Goal: Complete application form

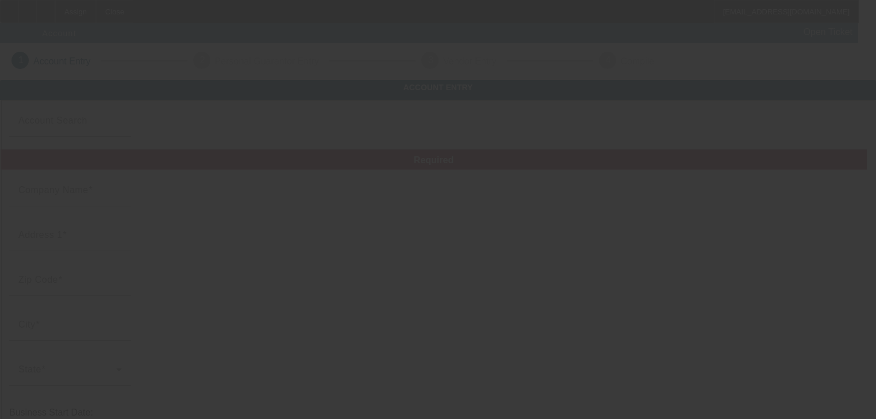
type input "[DATE]"
type input "A&A Tranzport LLC"
type input "[PHONE_NUMBER]"
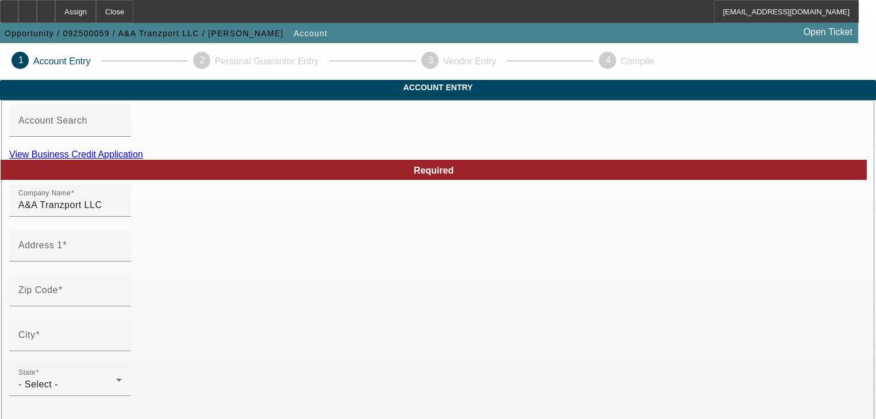
click at [143, 159] on link "View Business Credit Application" at bounding box center [76, 155] width 134 height 10
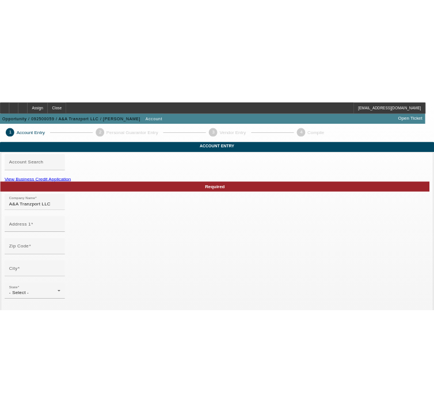
scroll to position [1, 0]
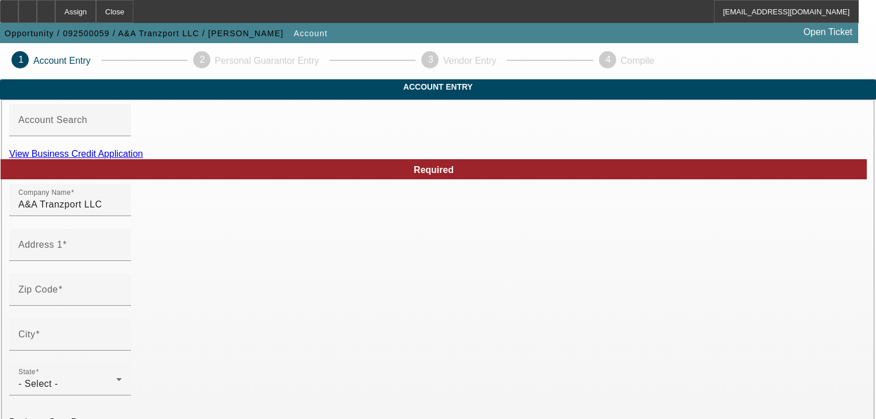
click at [143, 159] on link "View Business Credit Application" at bounding box center [76, 154] width 134 height 10
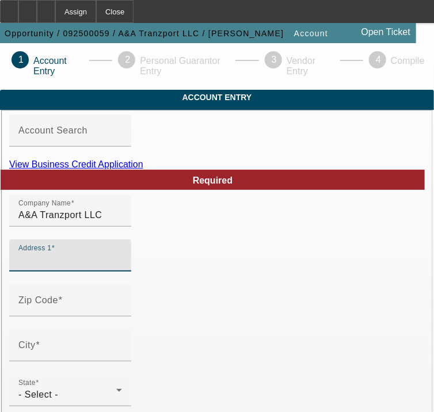
click at [122, 267] on input "Address 1" at bounding box center [70, 260] width 104 height 14
click at [122, 263] on div "Address 1" at bounding box center [70, 255] width 104 height 32
paste input "33546 highway 65"
type input "33546 highway 65"
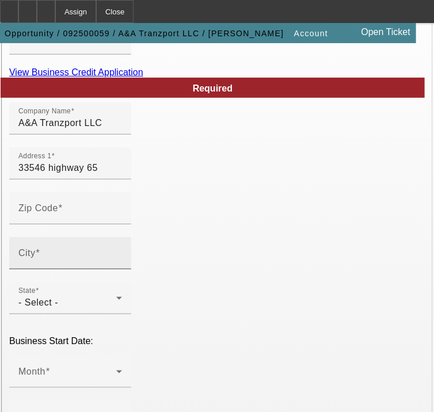
scroll to position [139, 0]
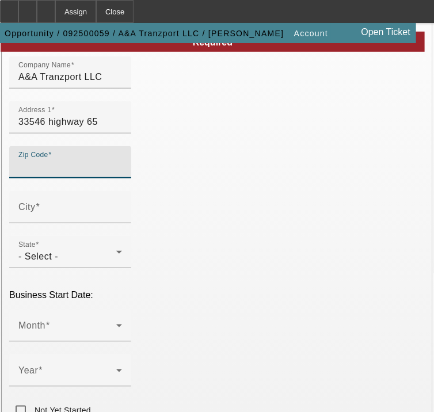
click at [68, 174] on input "Zip Code" at bounding box center [70, 167] width 104 height 14
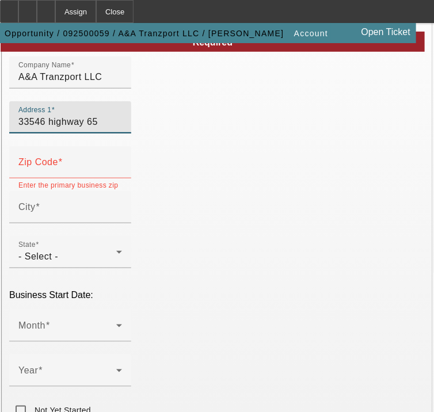
click at [122, 129] on input "33546 highway 65" at bounding box center [70, 122] width 104 height 14
click at [122, 174] on input "Zip Code" at bounding box center [70, 167] width 104 height 14
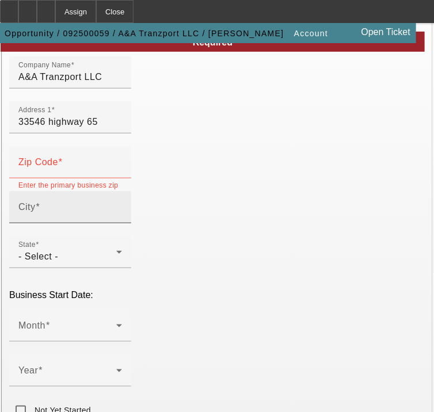
click at [122, 223] on div "City" at bounding box center [70, 207] width 104 height 32
paste input "65301"
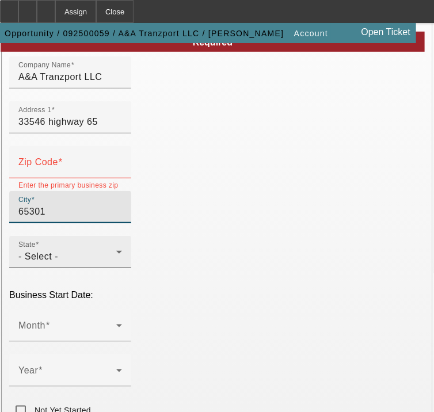
type input "65301"
click at [116, 263] on div "- Select -" at bounding box center [67, 257] width 98 height 14
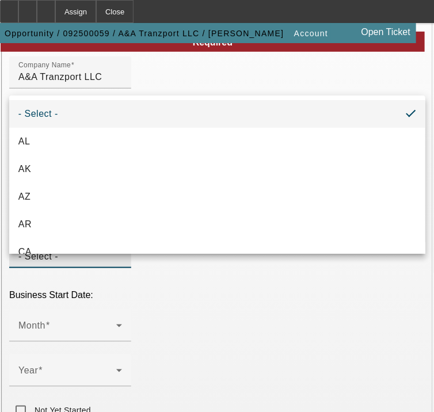
click at [94, 260] on div at bounding box center [217, 206] width 434 height 412
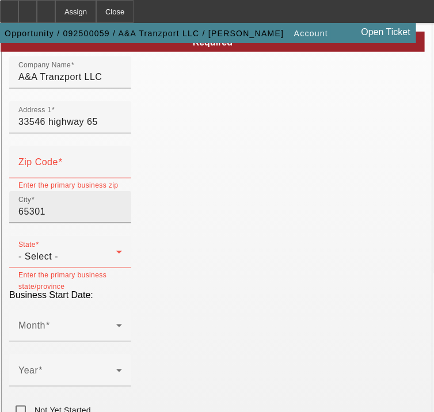
click at [29, 219] on input "65301" at bounding box center [70, 212] width 104 height 14
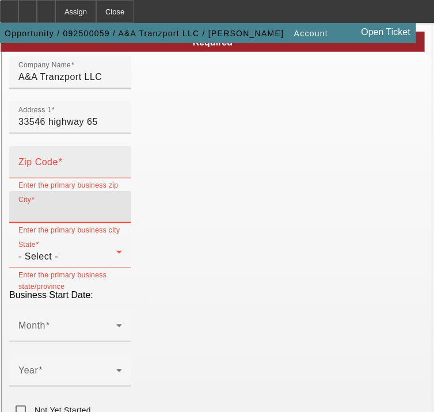
click at [50, 174] on input "Zip Code" at bounding box center [70, 167] width 104 height 14
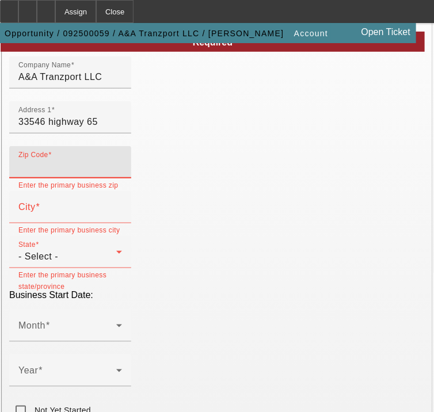
paste input "65301"
type input "65301"
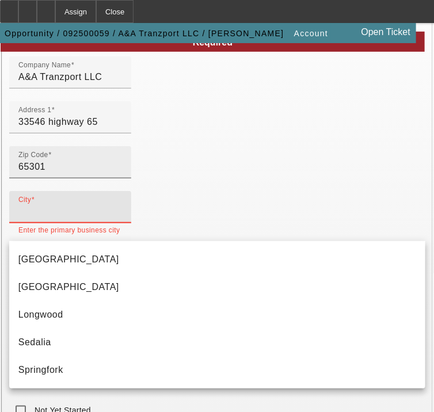
type input "Pettis"
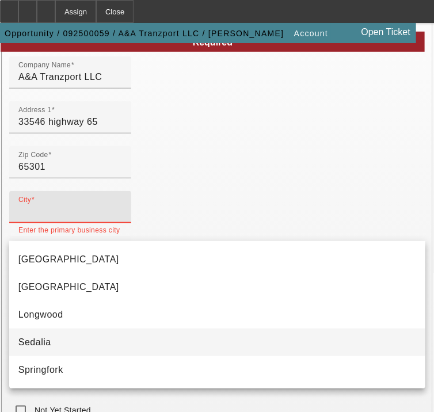
click at [86, 349] on mat-option "Sedalia" at bounding box center [217, 342] width 416 height 28
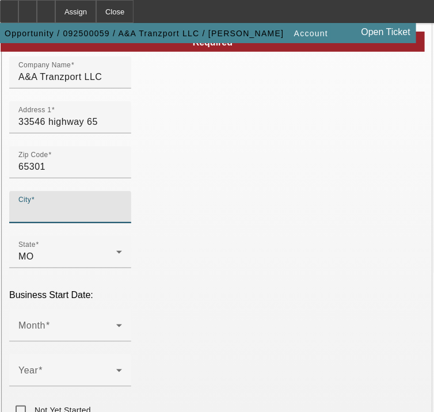
type input "Sedalia"
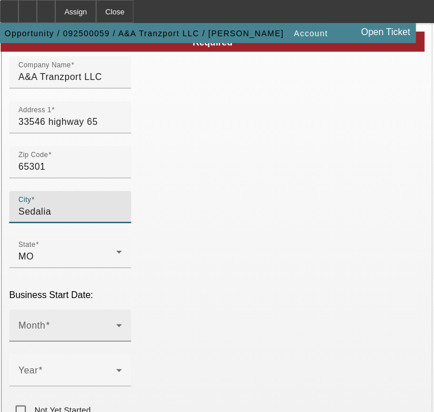
click at [83, 337] on span at bounding box center [67, 330] width 98 height 14
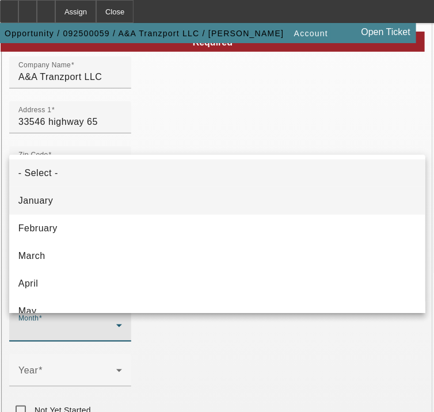
click at [87, 201] on mat-option "January" at bounding box center [217, 201] width 416 height 28
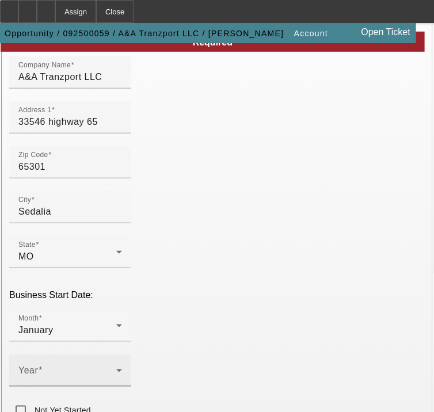
click at [59, 386] on div "Year" at bounding box center [70, 370] width 104 height 32
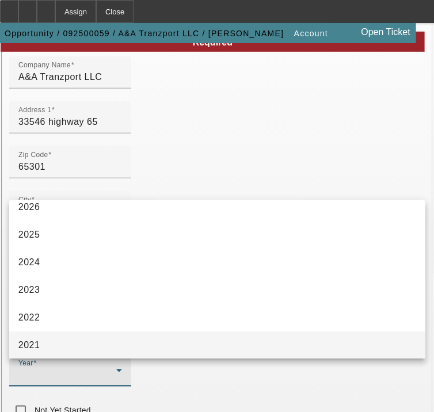
scroll to position [92, 0]
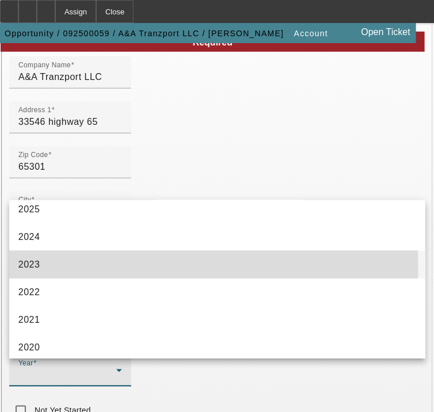
click at [67, 267] on mat-option "2023" at bounding box center [217, 265] width 416 height 28
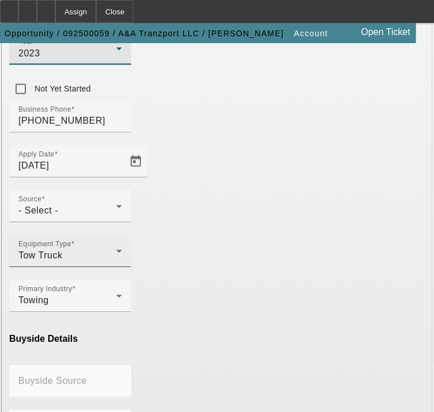
scroll to position [461, 0]
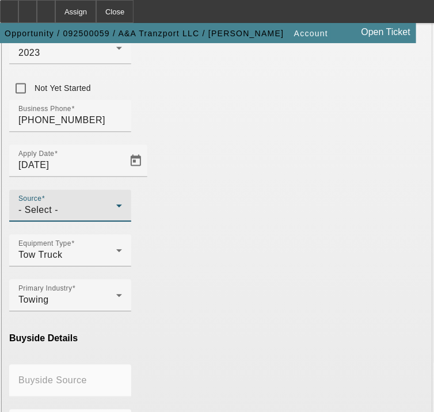
click at [87, 217] on div "- Select -" at bounding box center [67, 211] width 98 height 14
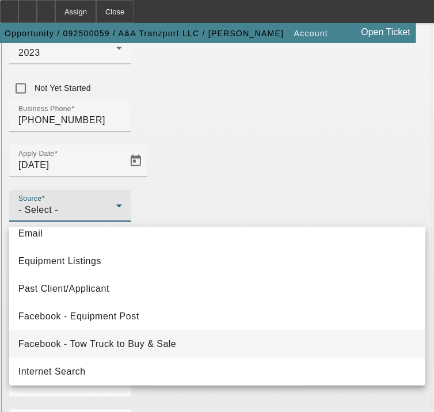
scroll to position [138, 0]
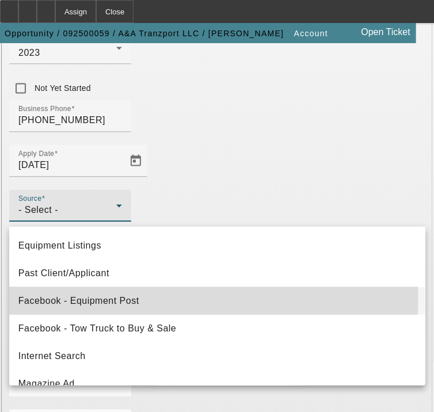
click at [111, 297] on span "Facebook - Equipment Post" at bounding box center [78, 301] width 121 height 14
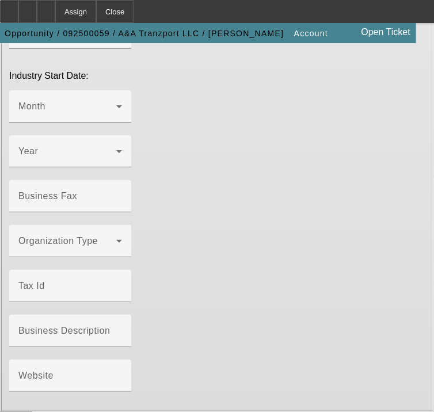
scroll to position [1059, 0]
click at [33, 410] on button "Submit" at bounding box center [16, 416] width 33 height 12
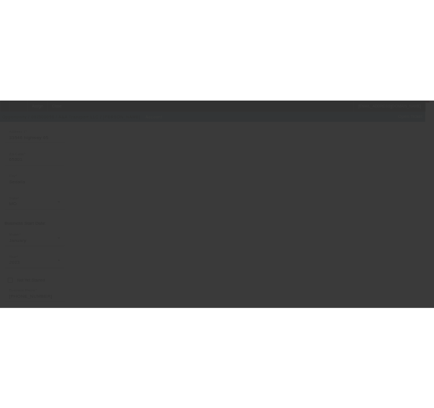
scroll to position [175, 0]
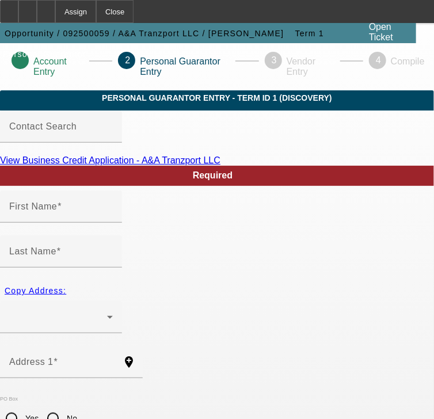
type input "Andrey"
type input "Arabadzhi"
radio input "true"
type input "[PHONE_NUMBER]"
type input "531-45-7577"
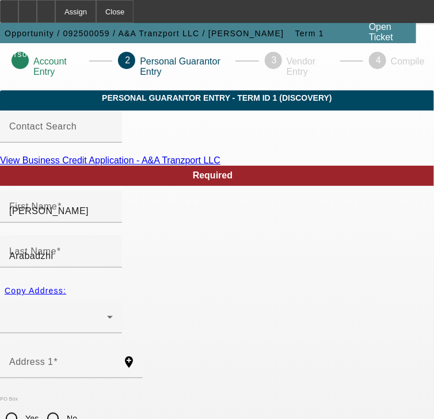
type input "aarabadzhi@gmail.com"
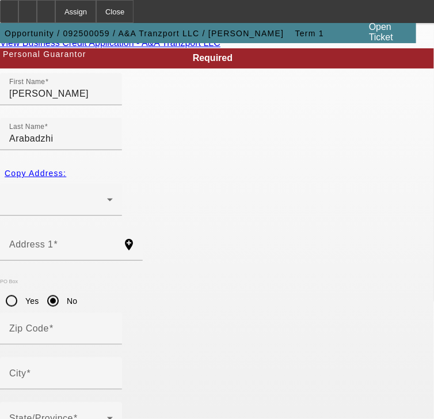
scroll to position [138, 0]
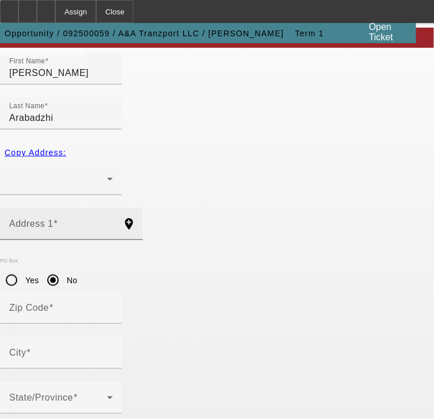
click at [87, 221] on input "Address 1" at bounding box center [61, 228] width 104 height 14
click at [79, 221] on input "Address 1" at bounding box center [61, 228] width 104 height 14
click at [97, 208] on div "Address 1" at bounding box center [61, 224] width 104 height 32
paste input "33546 HWY 65"
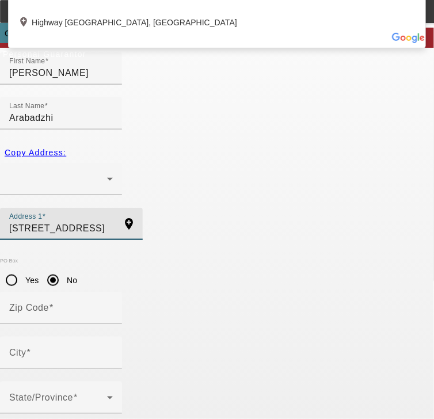
type input "33546 U.S. 65"
type input "65301"
type input "Sedalia"
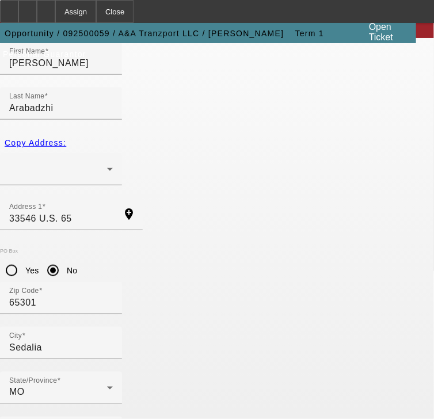
scroll to position [150, 0]
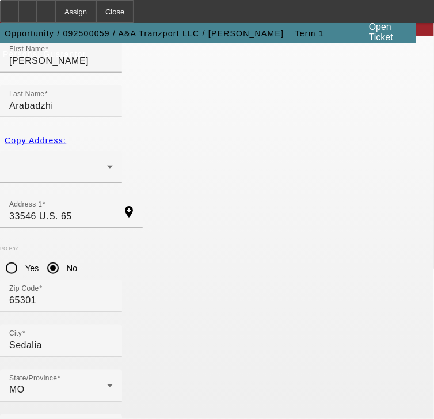
type input "100"
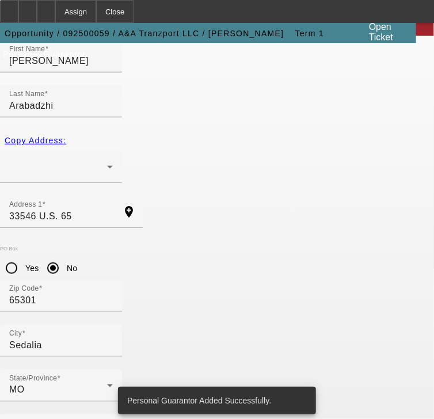
scroll to position [0, 0]
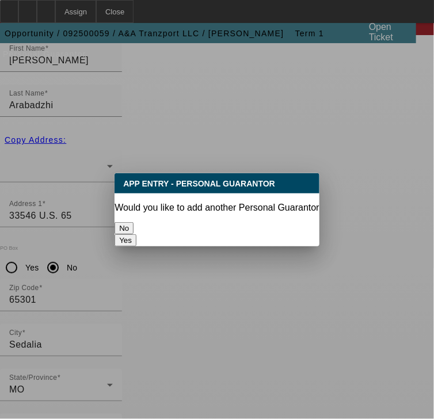
click at [133, 231] on button "No" at bounding box center [123, 228] width 19 height 12
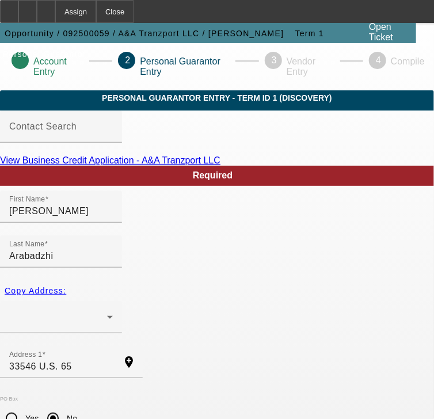
scroll to position [150, 0]
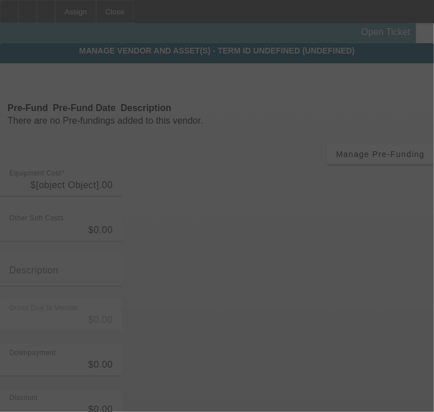
type input "$100.00"
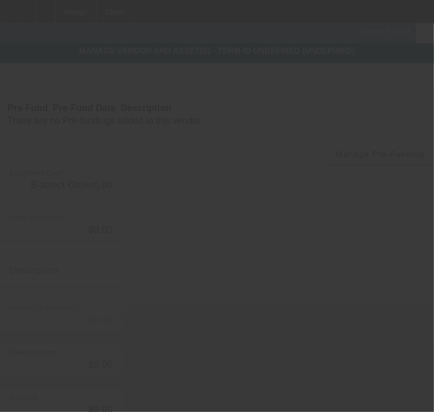
type input "$100.00"
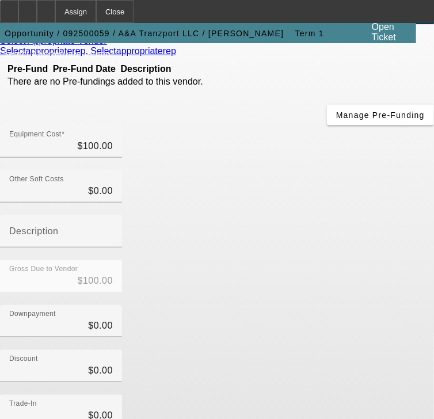
scroll to position [230, 0]
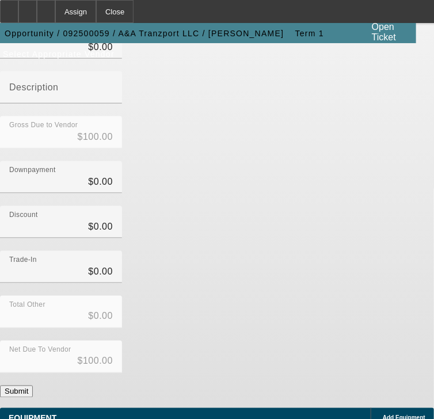
click at [33, 385] on button "Submit" at bounding box center [16, 391] width 33 height 12
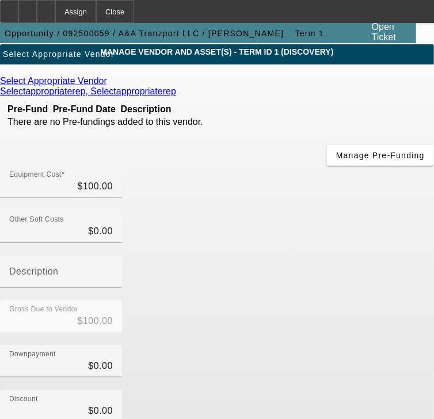
scroll to position [0, 0]
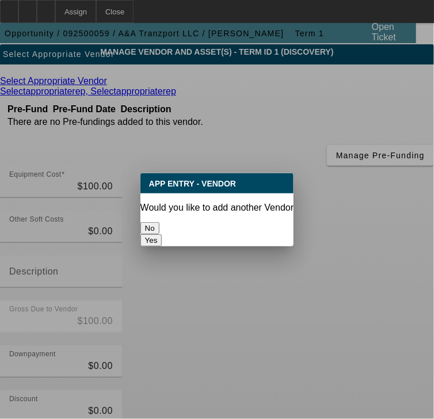
click at [159, 225] on button "No" at bounding box center [149, 228] width 19 height 12
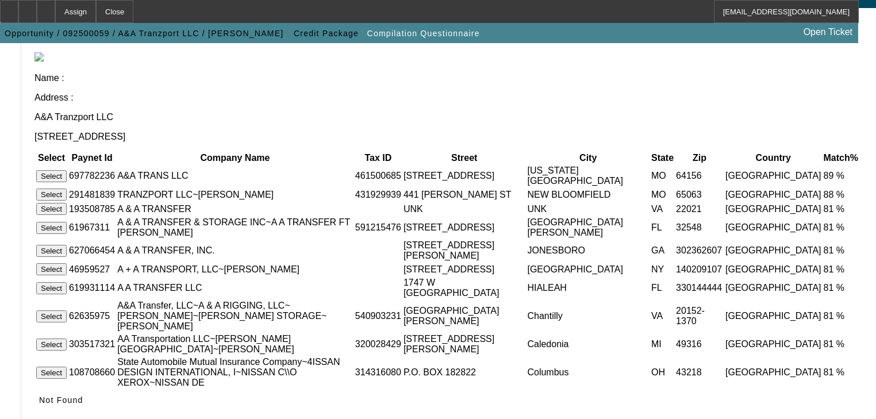
scroll to position [134, 0]
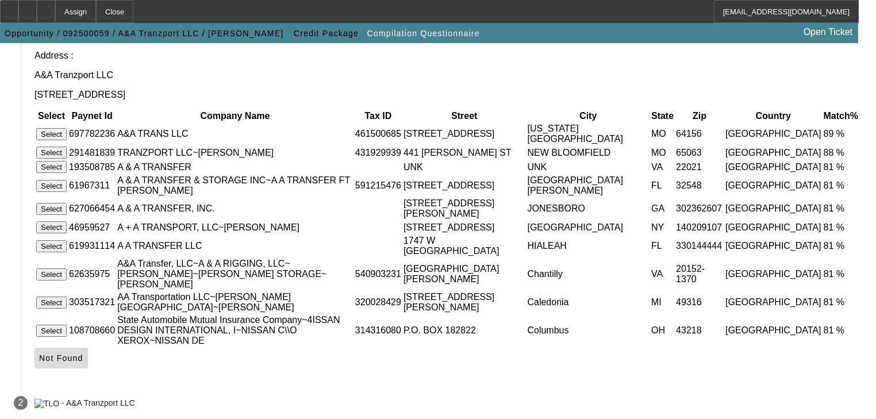
click at [83, 354] on span "Not Found" at bounding box center [61, 358] width 44 height 9
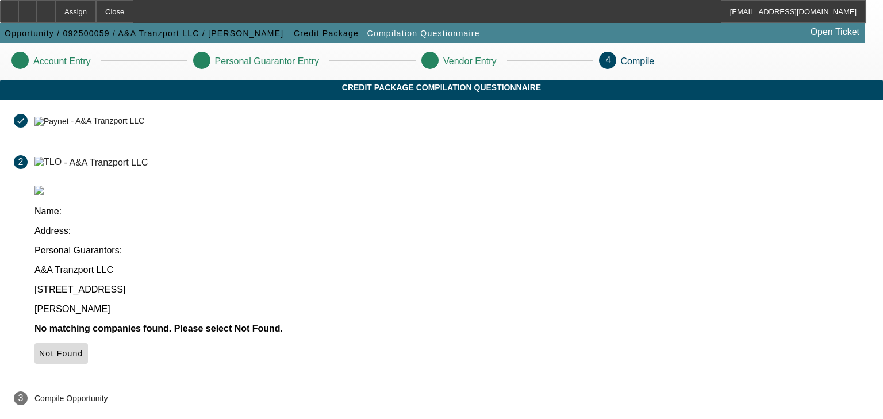
click at [83, 349] on span "Not Found" at bounding box center [61, 353] width 44 height 9
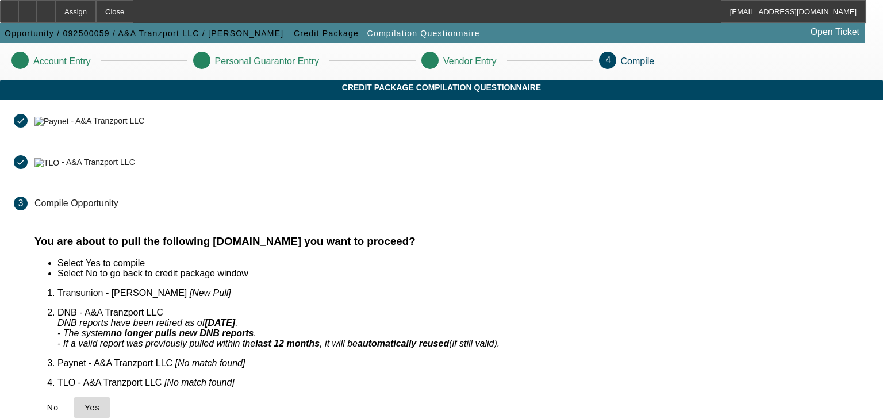
click at [100, 403] on span "Yes" at bounding box center [93, 407] width 16 height 9
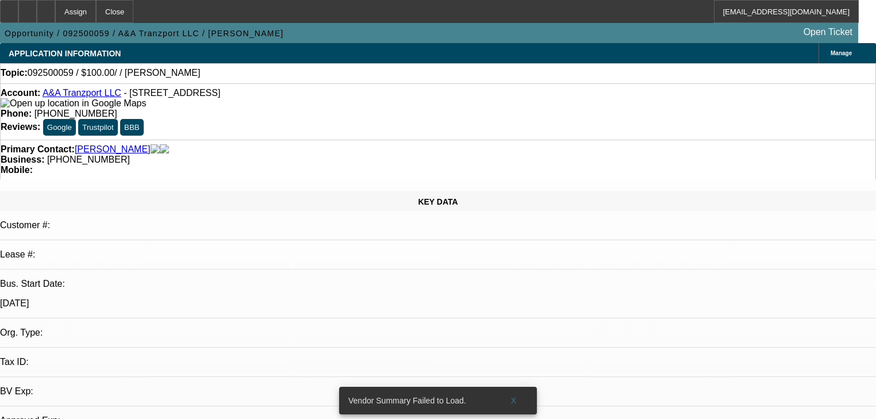
select select "0"
select select "2"
select select "0.1"
select select "4"
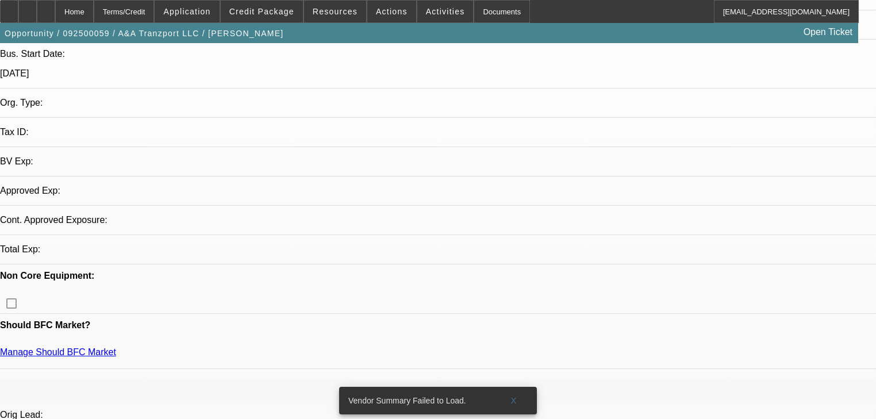
select select "0"
select select "2"
select select "0.1"
select select "4"
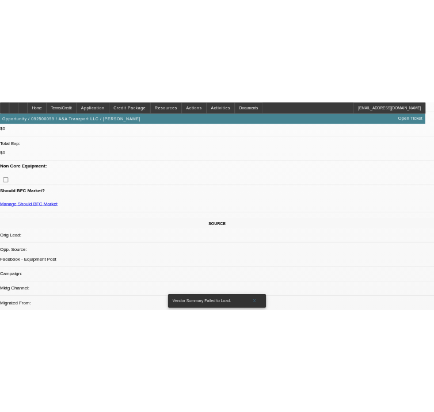
scroll to position [460, 0]
